Goal: Information Seeking & Learning: Find specific fact

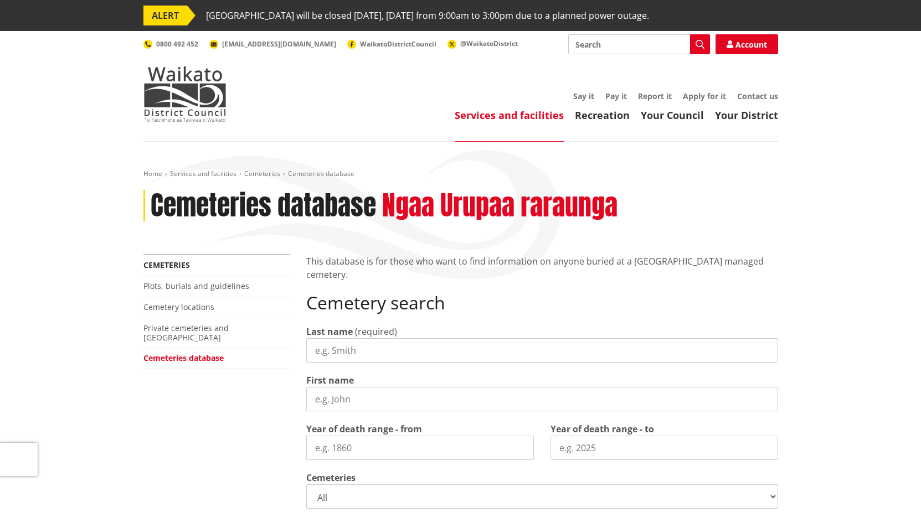
click at [357, 353] on input "Last name" at bounding box center [542, 350] width 472 height 24
type input "smith"
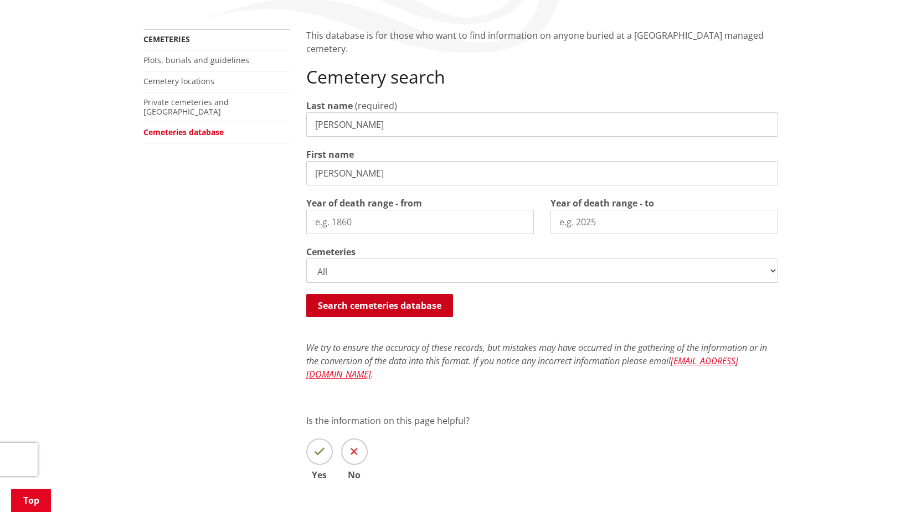
type input "patricia"
click at [387, 305] on button "Search cemeteries database" at bounding box center [379, 305] width 147 height 23
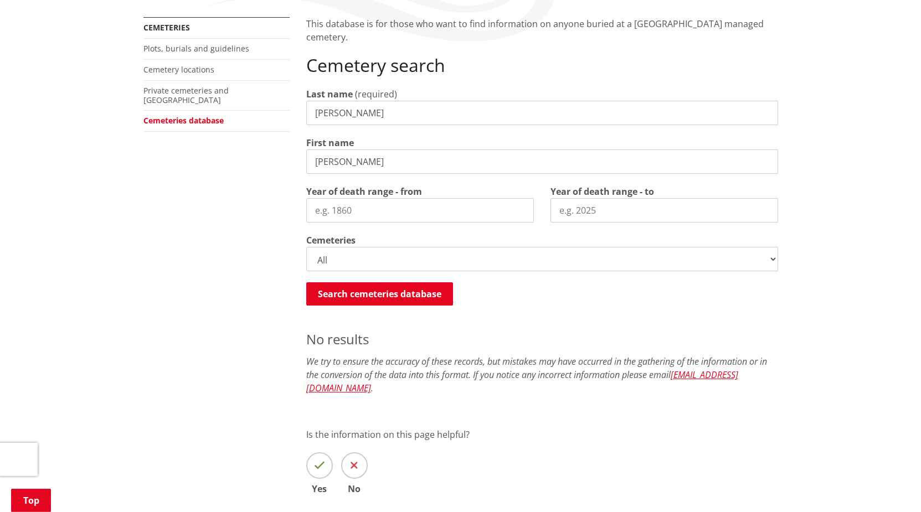
scroll to position [228, 0]
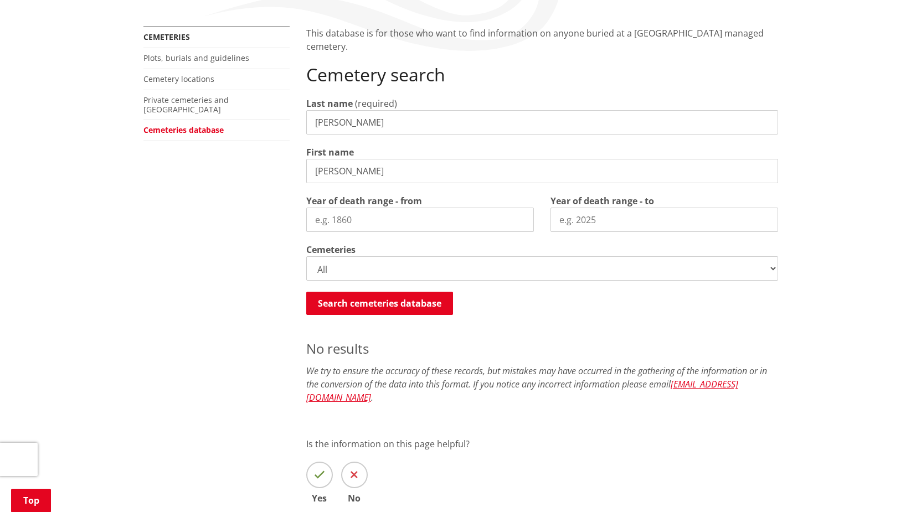
drag, startPoint x: 350, startPoint y: 171, endPoint x: 298, endPoint y: 170, distance: 52.1
click at [306, 170] on input "patricia" at bounding box center [542, 171] width 472 height 24
click at [357, 305] on button "Search cemeteries database" at bounding box center [379, 303] width 147 height 23
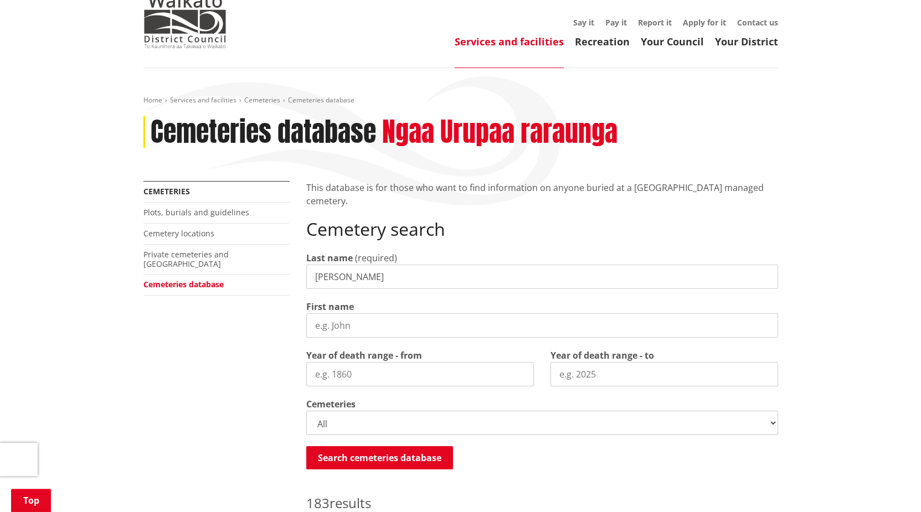
scroll to position [59, 0]
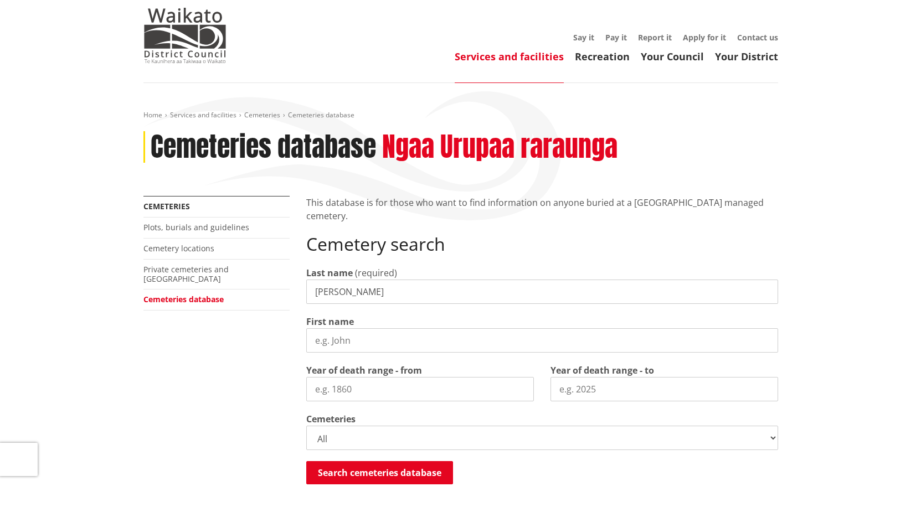
drag, startPoint x: 341, startPoint y: 292, endPoint x: 297, endPoint y: 298, distance: 44.2
click at [306, 298] on input "smith" at bounding box center [542, 292] width 472 height 24
type input "wilson"
click at [373, 473] on button "Search cemeteries database" at bounding box center [379, 472] width 147 height 23
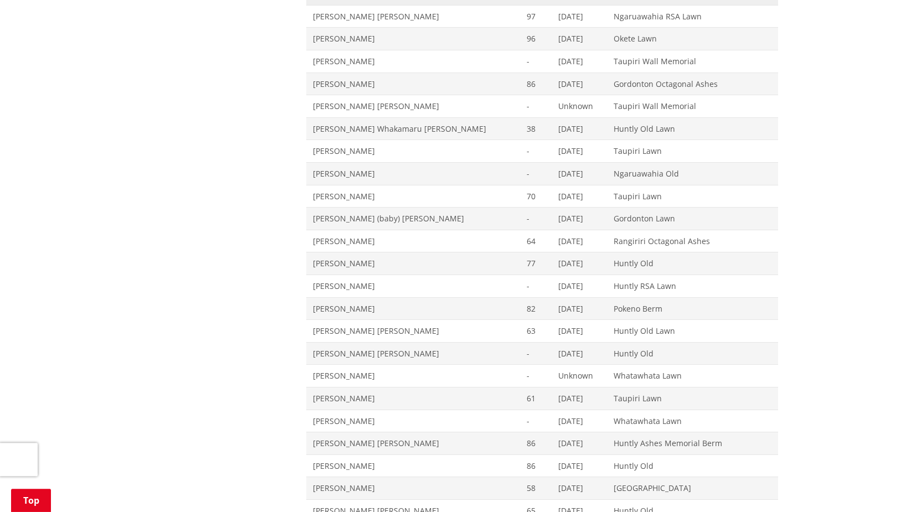
scroll to position [1810, 0]
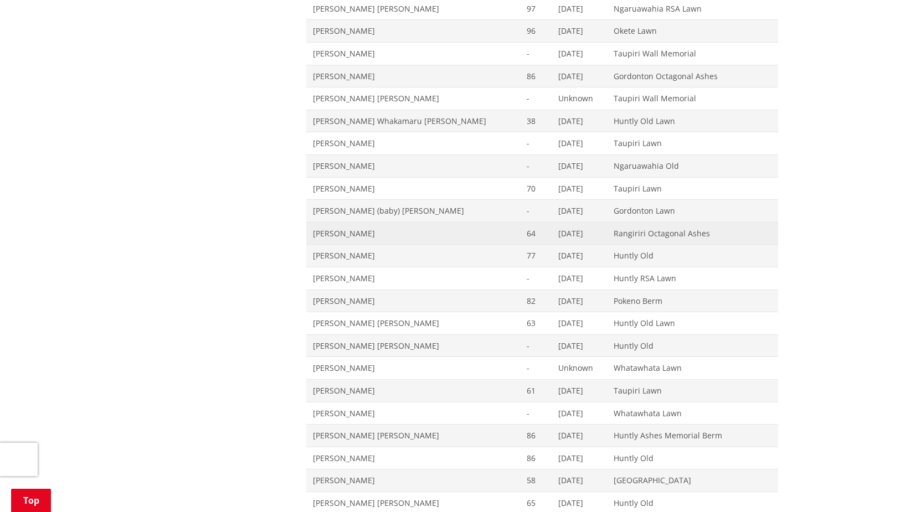
click at [367, 232] on span "James Wilson" at bounding box center [413, 233] width 201 height 11
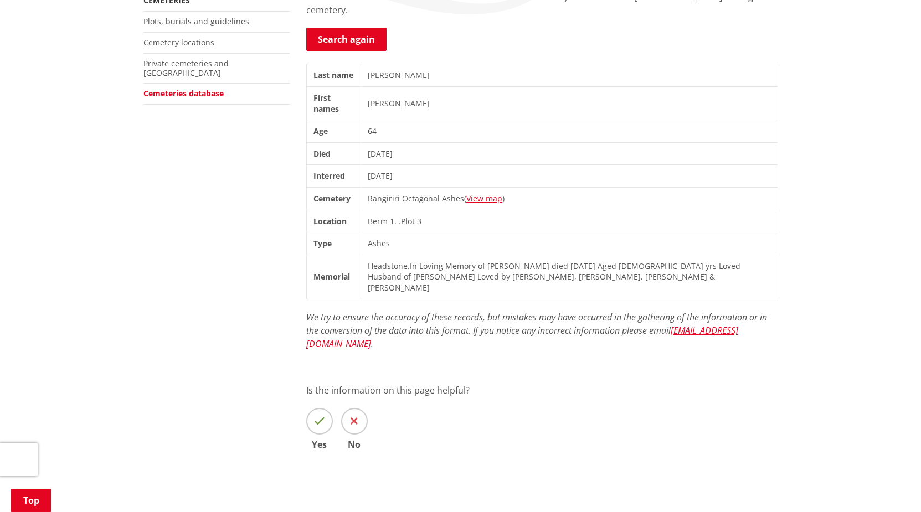
scroll to position [283, 0]
